Goal: Information Seeking & Learning: Compare options

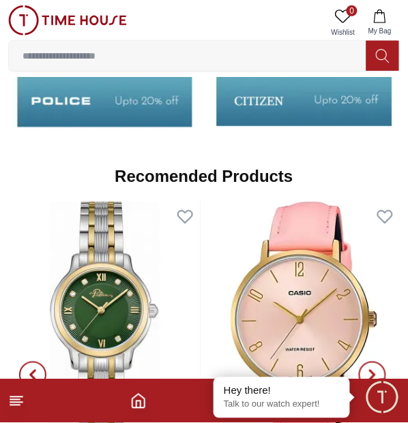
scroll to position [1846, 0]
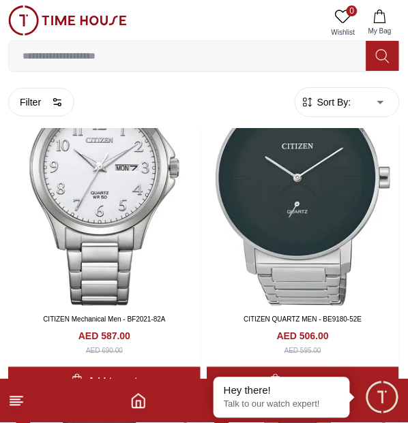
scroll to position [2850, 0]
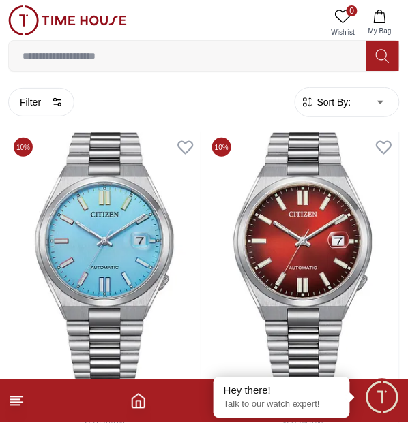
scroll to position [6888, 0]
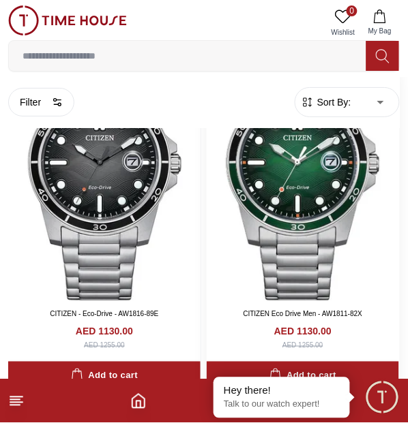
scroll to position [6279, 0]
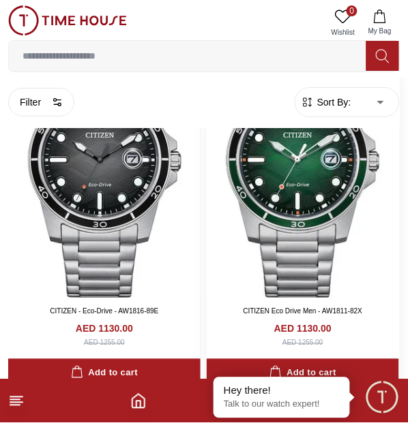
click at [300, 183] on img at bounding box center [303, 174] width 192 height 248
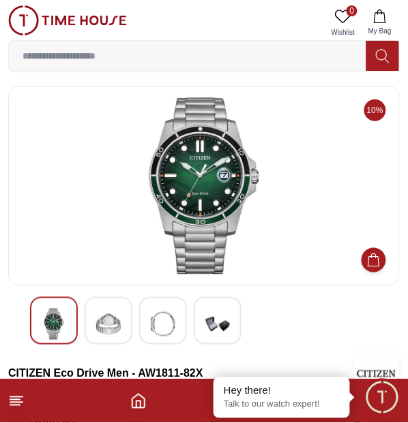
scroll to position [3, 0]
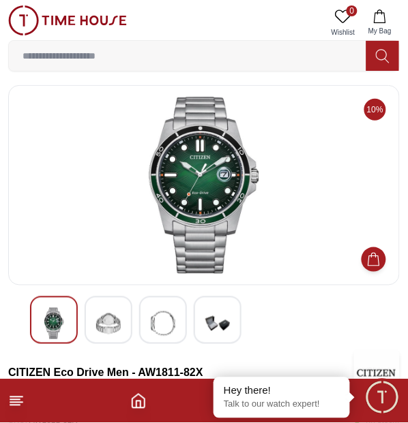
click at [112, 300] on div at bounding box center [109, 321] width 48 height 48
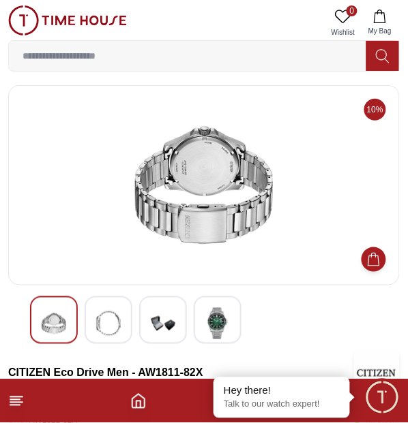
click at [162, 314] on img at bounding box center [163, 323] width 25 height 31
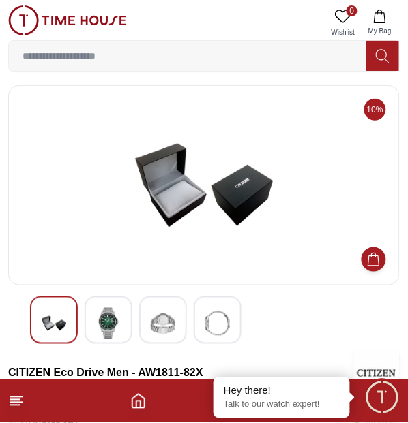
click at [223, 323] on img at bounding box center [217, 323] width 25 height 31
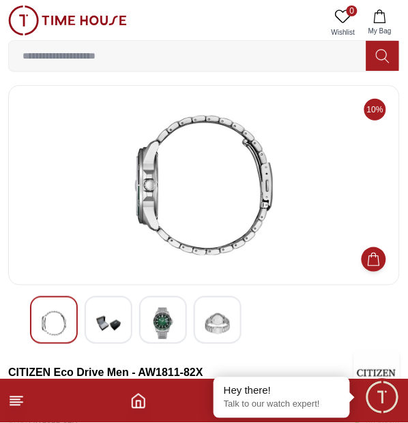
click at [175, 311] on img at bounding box center [163, 323] width 25 height 31
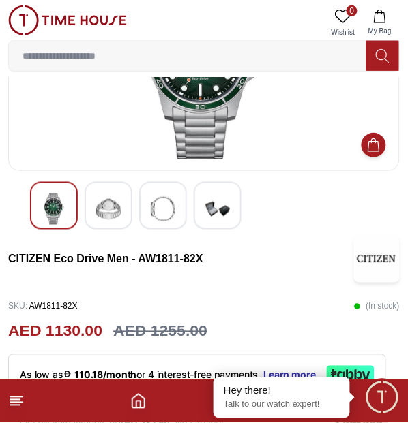
scroll to position [0, 0]
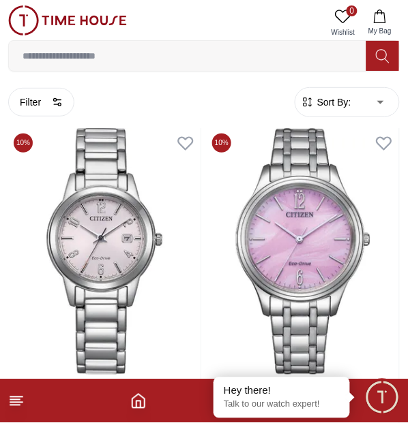
scroll to position [3434, 0]
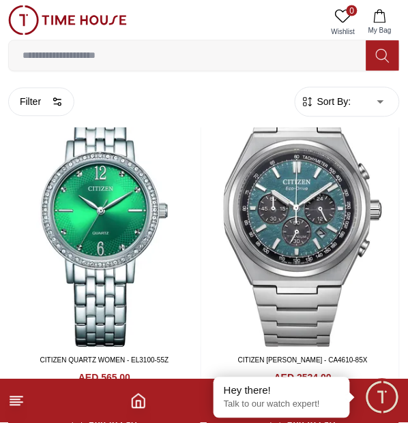
scroll to position [1423, 0]
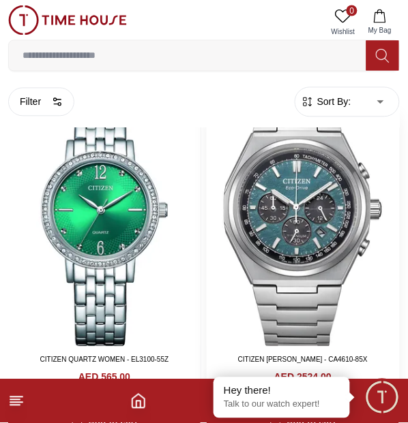
click at [302, 245] on img at bounding box center [303, 224] width 192 height 248
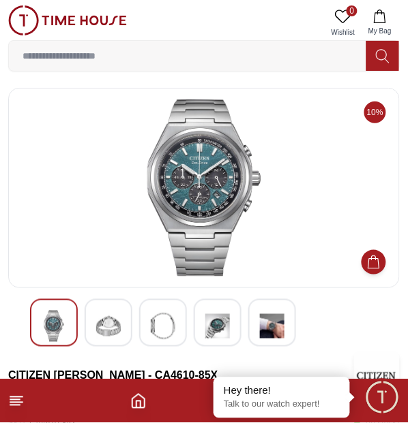
click at [214, 331] on img at bounding box center [217, 326] width 25 height 31
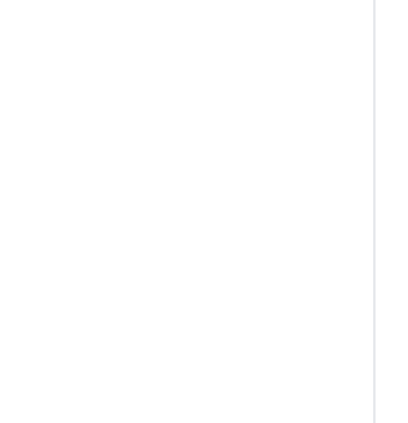
scroll to position [1423, 0]
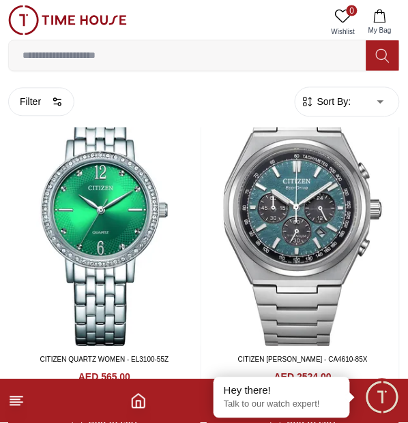
scroll to position [3505, 0]
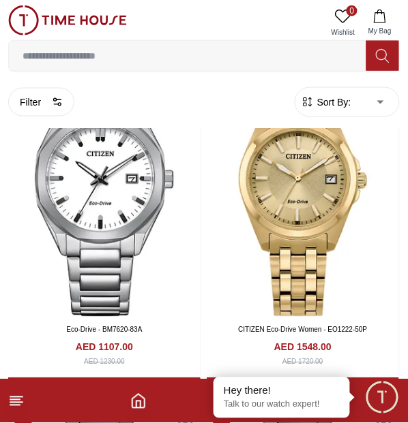
scroll to position [5915, 0]
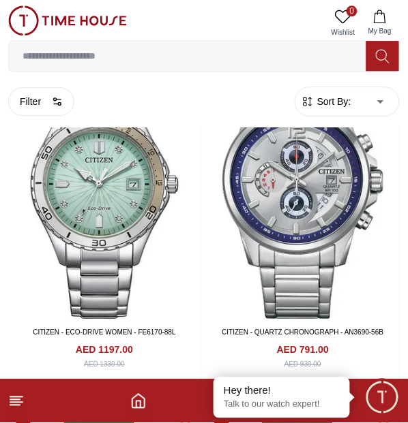
scroll to position [7291, 0]
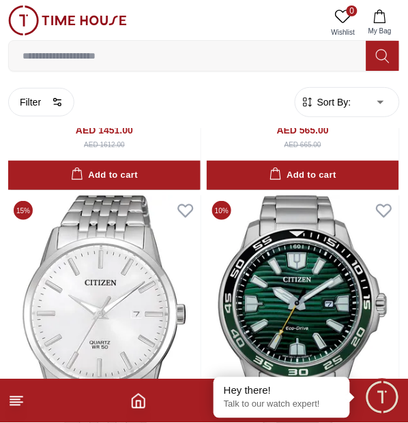
scroll to position [12655, 0]
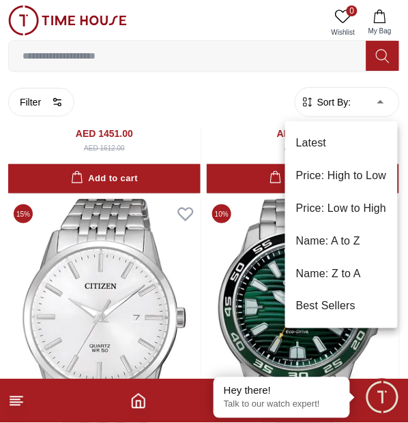
click at [355, 181] on li "Price: High to Low" at bounding box center [341, 176] width 113 height 33
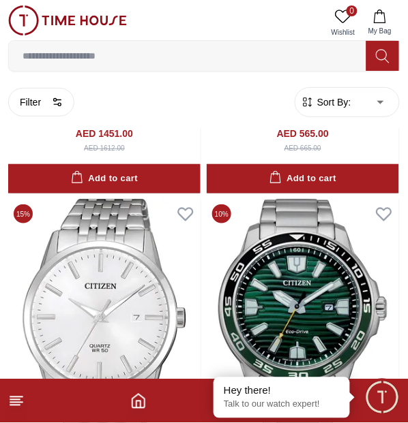
type input "*"
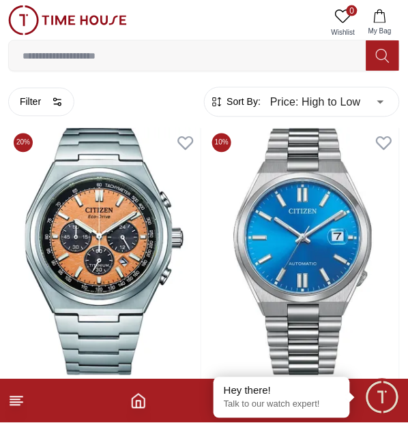
scroll to position [3101, 0]
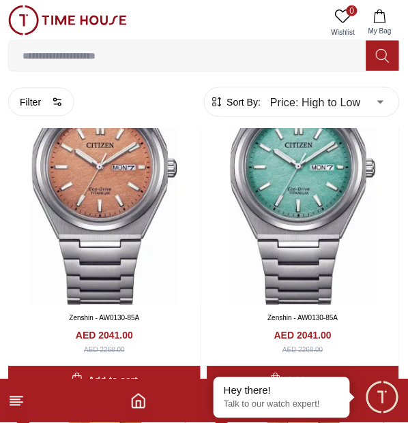
scroll to position [4202, 0]
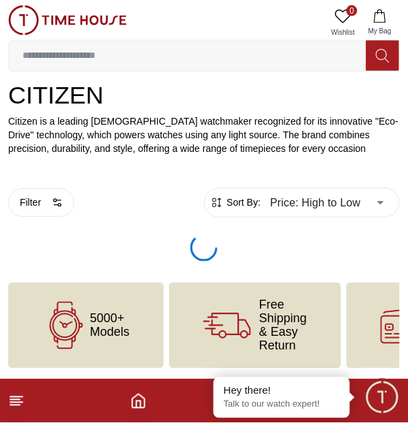
scroll to position [3549, 0]
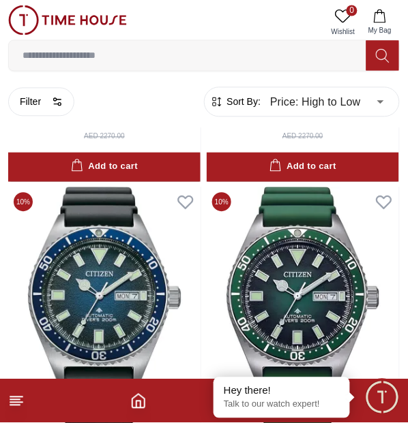
scroll to position [3734, 0]
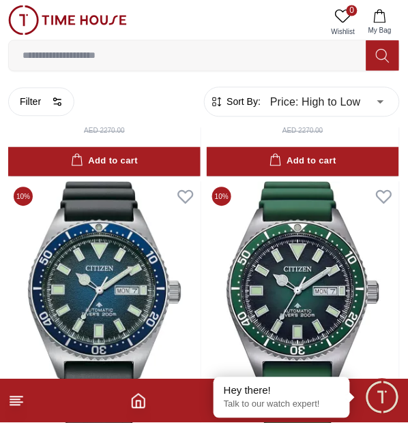
click at [375, 400] on span "Minimize live chat window" at bounding box center [382, 398] width 50 height 50
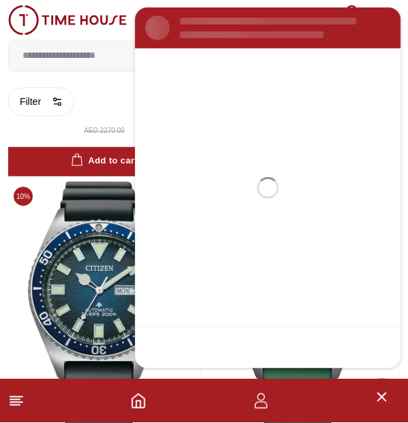
click at [335, 116] on section at bounding box center [268, 188] width 266 height 280
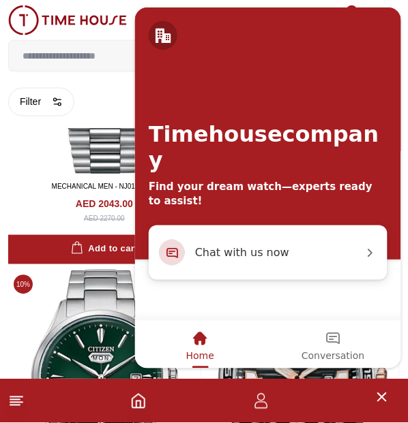
scroll to position [3660, 0]
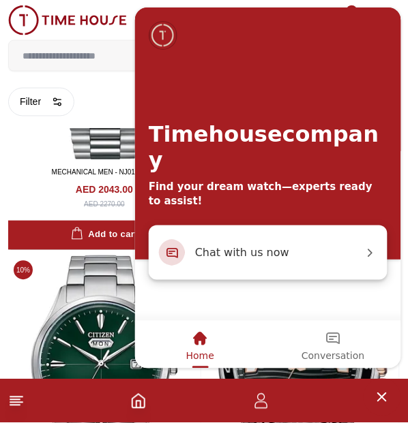
click at [351, 257] on span "Chat with us now" at bounding box center [278, 253] width 168 height 18
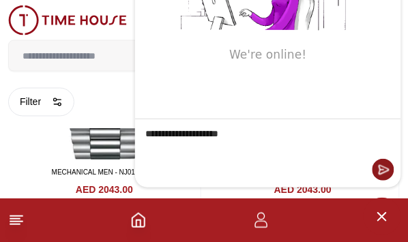
type textarea "**********"
click at [385, 170] on em "Send" at bounding box center [383, 171] width 22 height 22
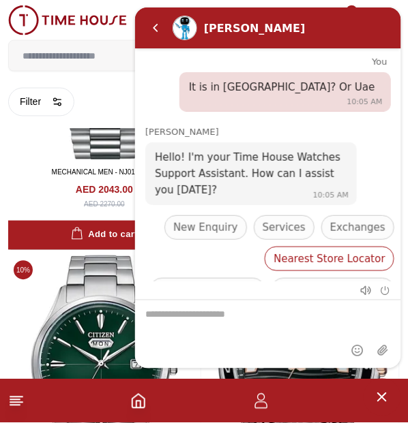
click at [273, 251] on span "Nearest Store Locator" at bounding box center [329, 259] width 112 height 16
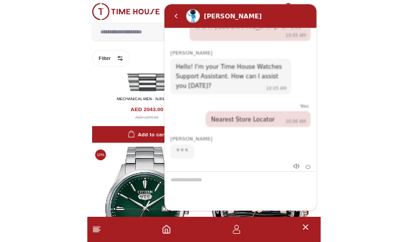
scroll to position [42, 0]
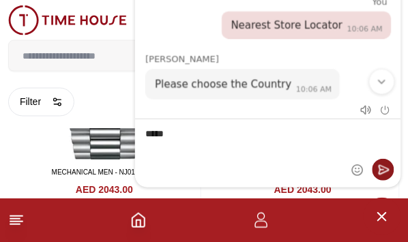
type textarea "*****"
click at [384, 175] on em "Send" at bounding box center [383, 171] width 22 height 22
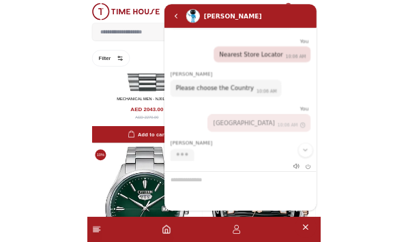
scroll to position [161, 0]
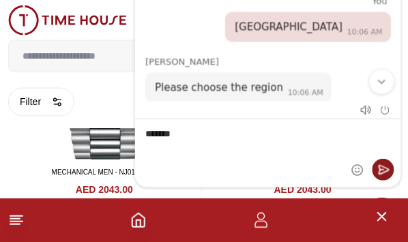
type textarea "*******"
click at [383, 177] on em "Send" at bounding box center [383, 171] width 22 height 22
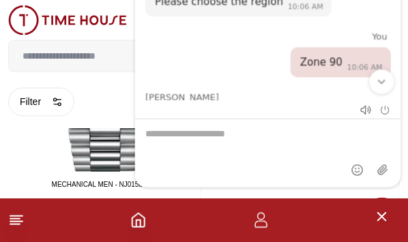
scroll to position [3650, 0]
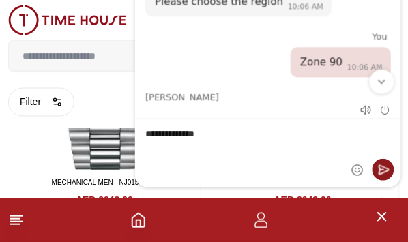
click at [161, 134] on textarea "**********" at bounding box center [267, 154] width 266 height 68
click at [178, 136] on textarea "**********" at bounding box center [267, 154] width 266 height 68
click at [196, 134] on textarea "**********" at bounding box center [267, 154] width 266 height 68
type textarea "**********"
click at [383, 178] on em "Send" at bounding box center [383, 171] width 22 height 22
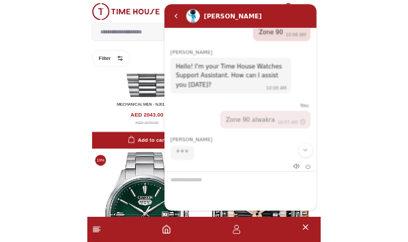
scroll to position [436, 0]
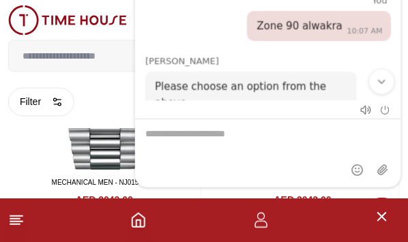
click at [378, 87] on em "Scroll to bottom" at bounding box center [381, 82] width 12 height 12
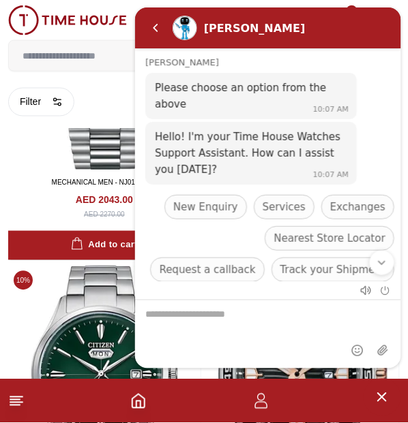
scroll to position [620, 0]
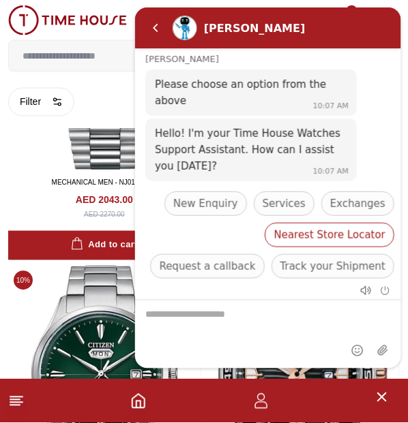
click at [273, 227] on span "Nearest Store Locator" at bounding box center [329, 235] width 112 height 16
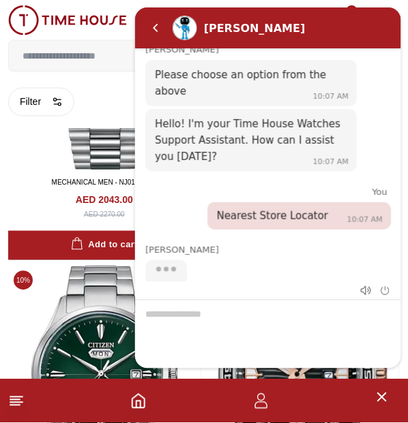
scroll to position [632, 0]
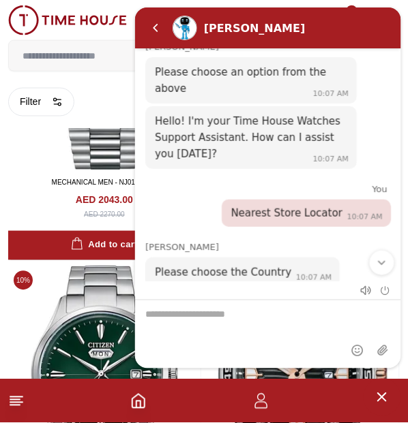
click at [378, 265] on em "Scroll to bottom" at bounding box center [381, 263] width 12 height 12
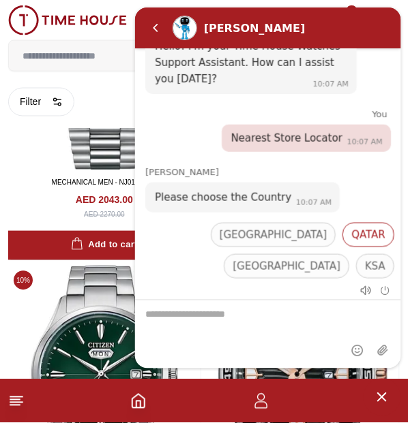
click at [351, 227] on span "QATAR" at bounding box center [368, 235] width 34 height 16
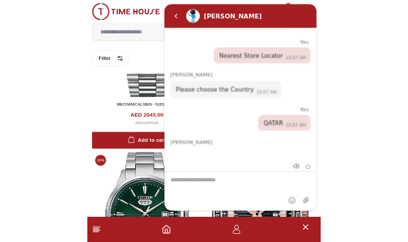
scroll to position [750, 0]
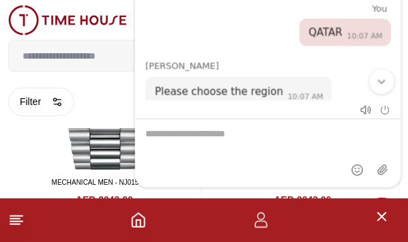
click at [379, 87] on em "Scroll to bottom" at bounding box center [381, 82] width 12 height 12
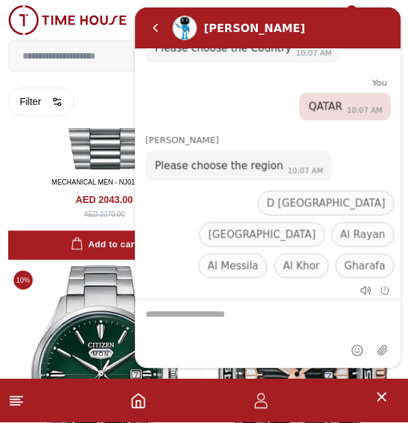
scroll to position [857, 0]
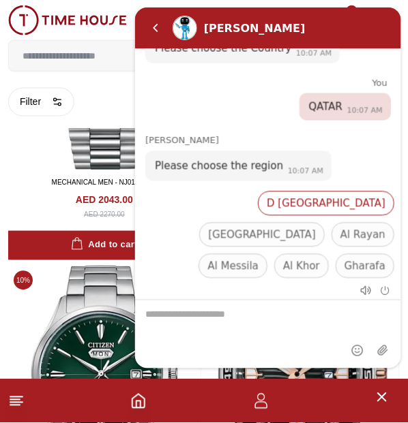
click at [266, 196] on span "D [GEOGRAPHIC_DATA]" at bounding box center [325, 204] width 119 height 16
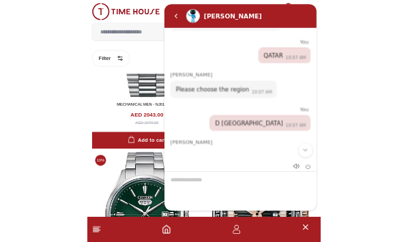
scroll to position [869, 0]
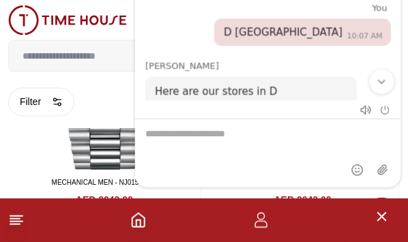
click at [381, 83] on em "Scroll to bottom" at bounding box center [381, 82] width 12 height 12
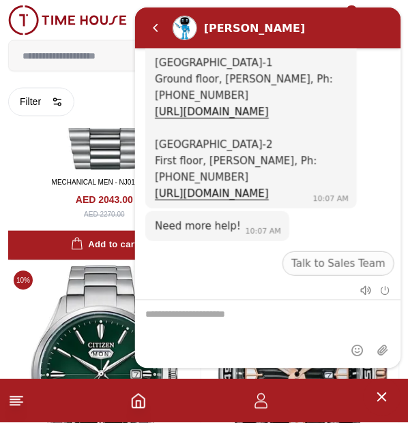
scroll to position [1131, 0]
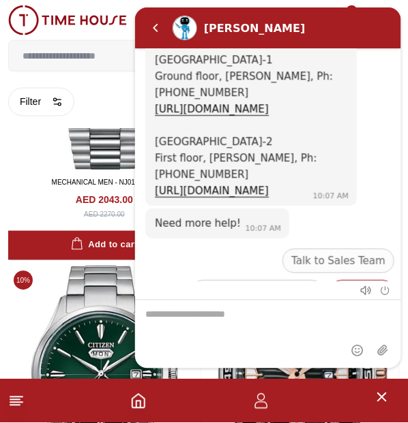
click at [366, 284] on span "End Chat" at bounding box center [361, 292] width 46 height 16
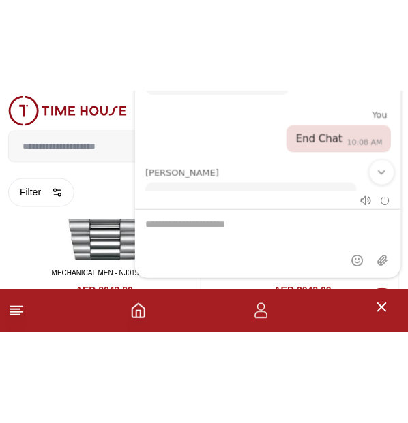
scroll to position [1317, 0]
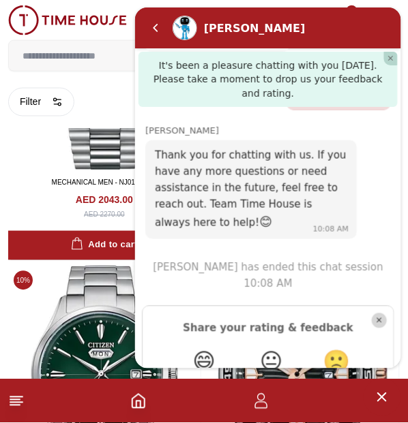
click at [198, 349] on em "😄" at bounding box center [203, 362] width 23 height 26
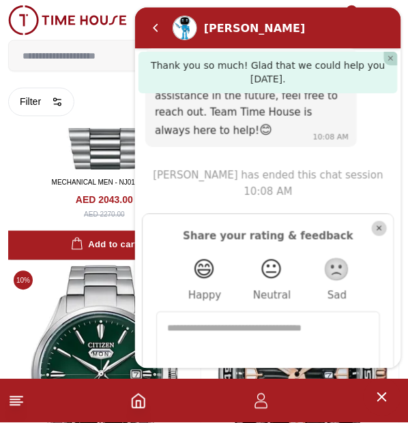
scroll to position [3549, 0]
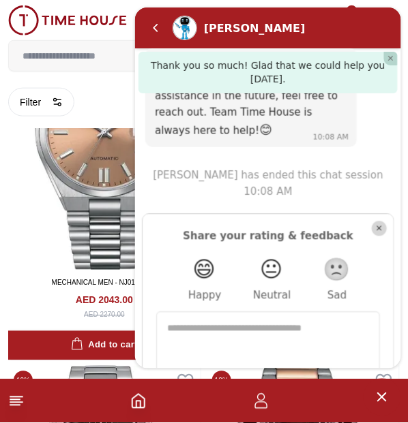
type input "******"
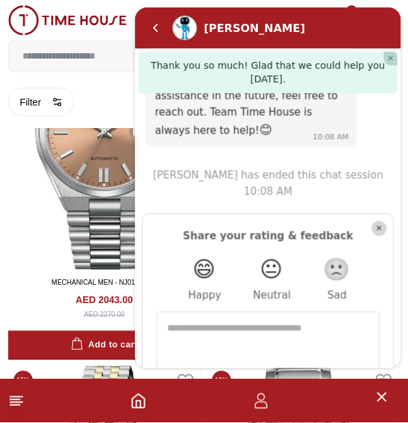
click at [389, 61] on em "Close" at bounding box center [390, 59] width 14 height 14
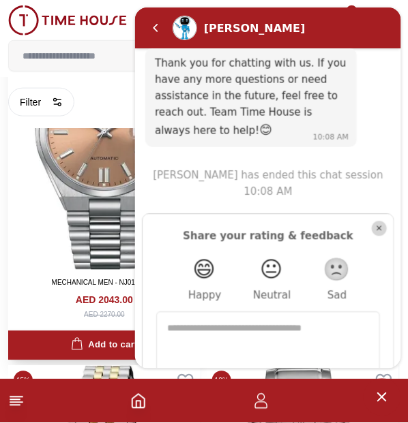
click at [45, 264] on img at bounding box center [104, 147] width 192 height 248
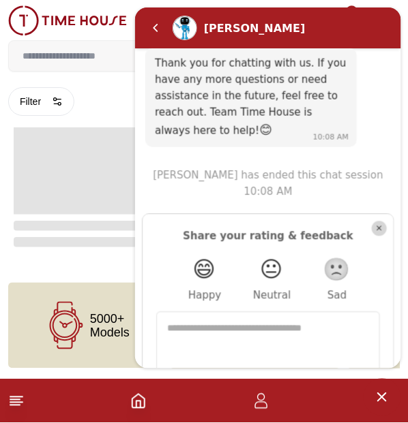
click at [383, 381] on span "Minimize live chat window" at bounding box center [382, 398] width 38 height 38
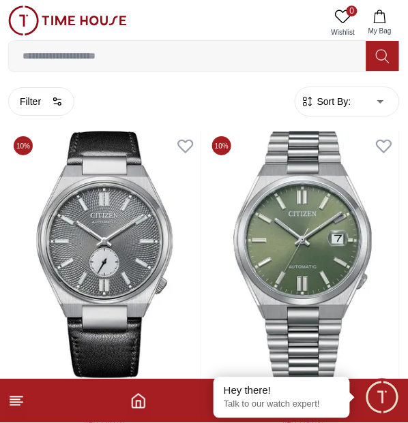
scroll to position [2410, 0]
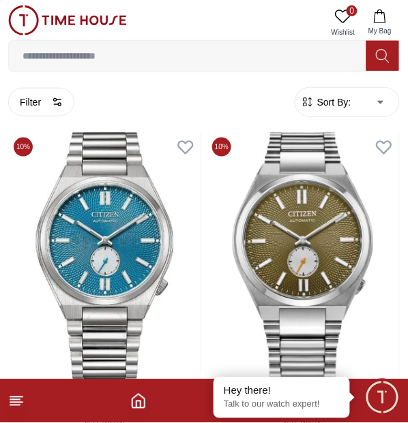
click at [376, 409] on span "Minimize live chat window" at bounding box center [382, 398] width 50 height 50
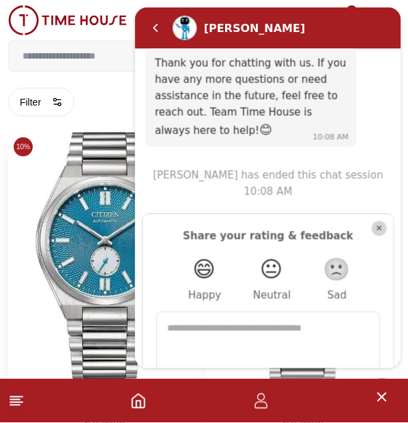
click at [31, 310] on img at bounding box center [104, 256] width 192 height 248
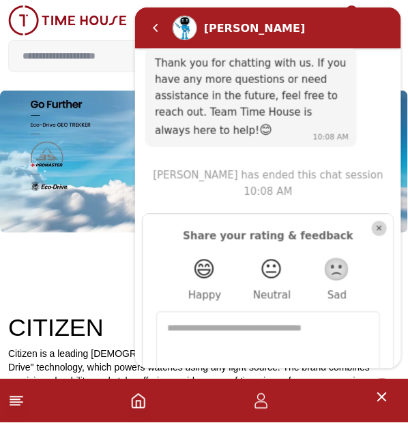
scroll to position [2410, 0]
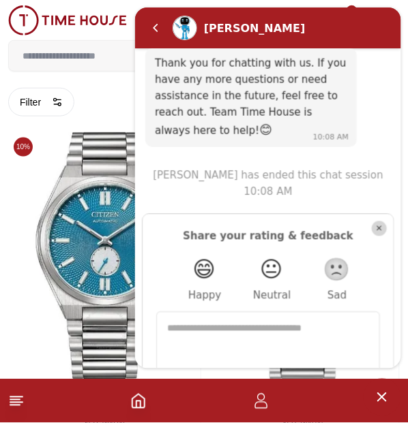
click at [377, 406] on span "Minimize live chat window" at bounding box center [382, 398] width 38 height 38
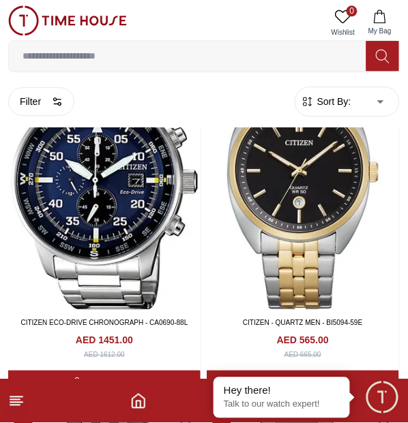
scroll to position [5571, 0]
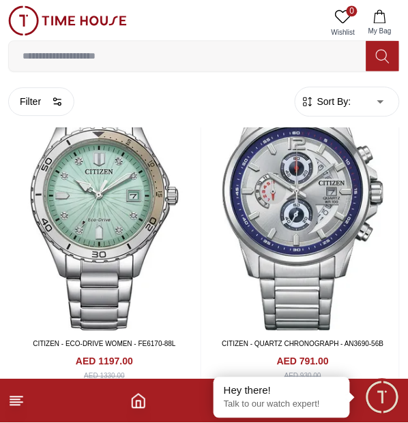
scroll to position [8985, 0]
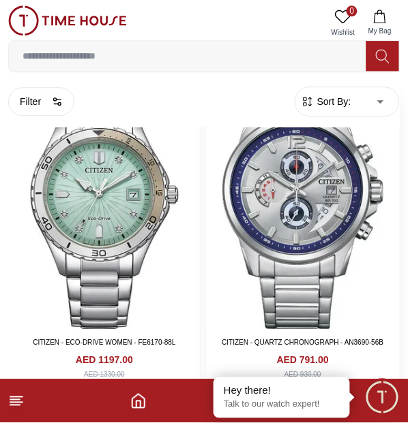
click at [297, 212] on img at bounding box center [303, 206] width 192 height 248
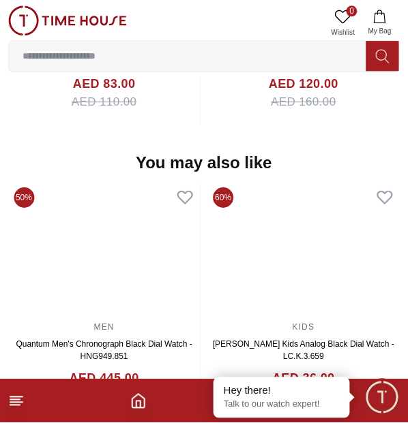
scroll to position [1681, 0]
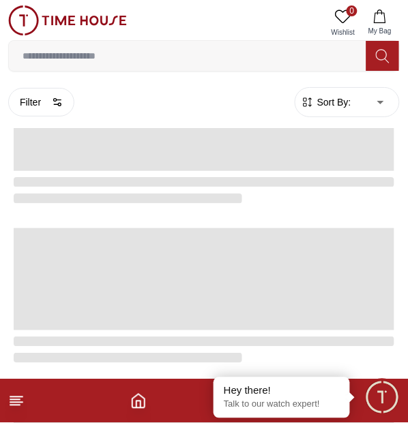
scroll to position [2754, 0]
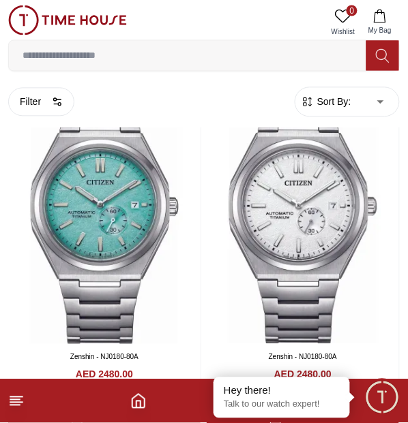
scroll to position [1139, 0]
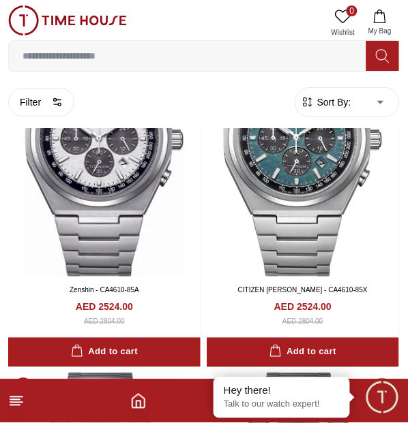
click at [186, 56] on input at bounding box center [187, 55] width 357 height 27
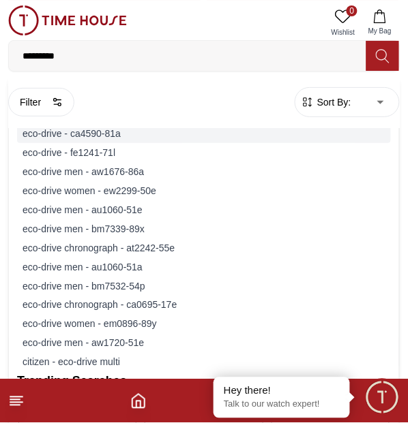
type input "*********"
click at [102, 140] on div "eco-drive - ca4590-81a" at bounding box center [204, 133] width 374 height 19
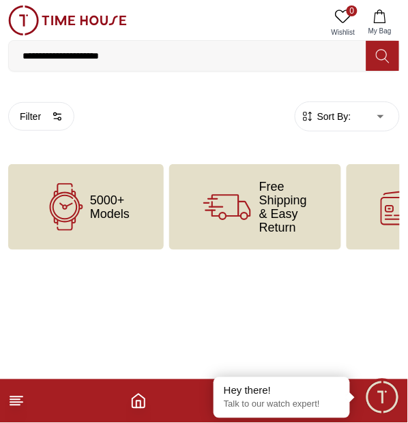
click at [115, 196] on span "5000+ Models" at bounding box center [110, 207] width 40 height 27
click at [380, 116] on body "**********" at bounding box center [204, 125] width 408 height 250
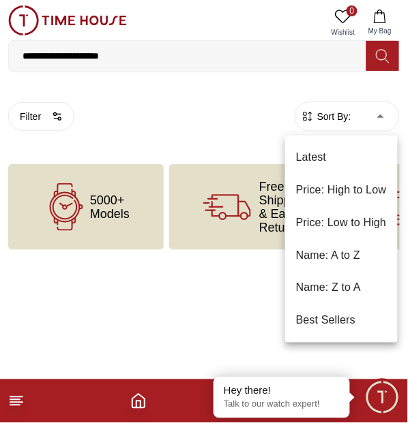
click at [349, 160] on li "Latest" at bounding box center [341, 157] width 113 height 33
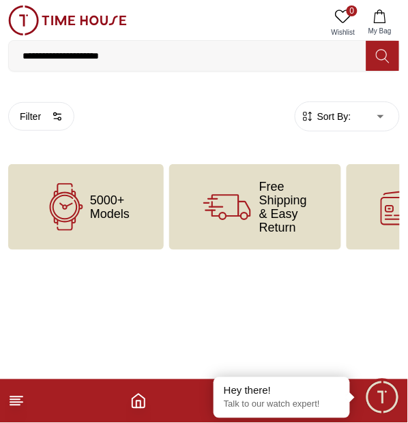
click at [385, 55] on icon at bounding box center [383, 56] width 14 height 16
click at [76, 201] on icon at bounding box center [66, 207] width 48 height 48
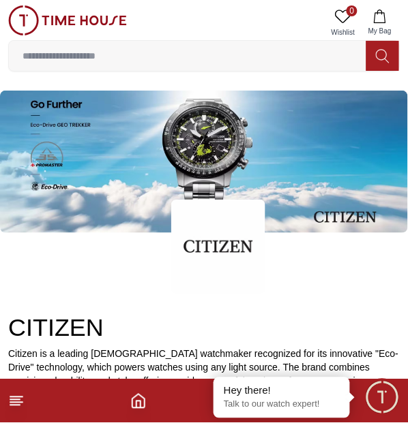
click at [188, 143] on img at bounding box center [204, 162] width 408 height 143
click at [110, 134] on img at bounding box center [204, 162] width 408 height 143
click at [207, 152] on img at bounding box center [204, 162] width 408 height 143
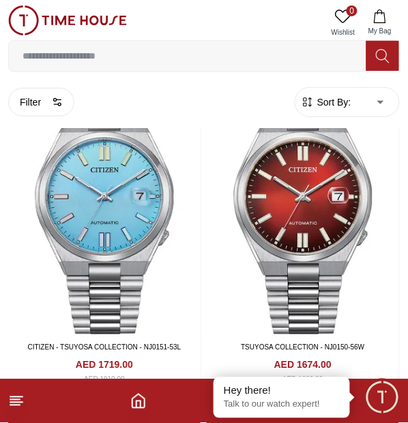
scroll to position [3678, 0]
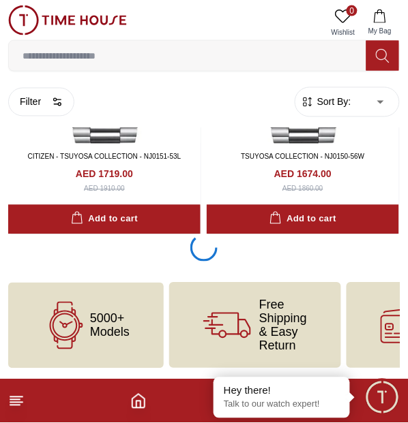
scroll to position [3505, 0]
